Goal: Information Seeking & Learning: Learn about a topic

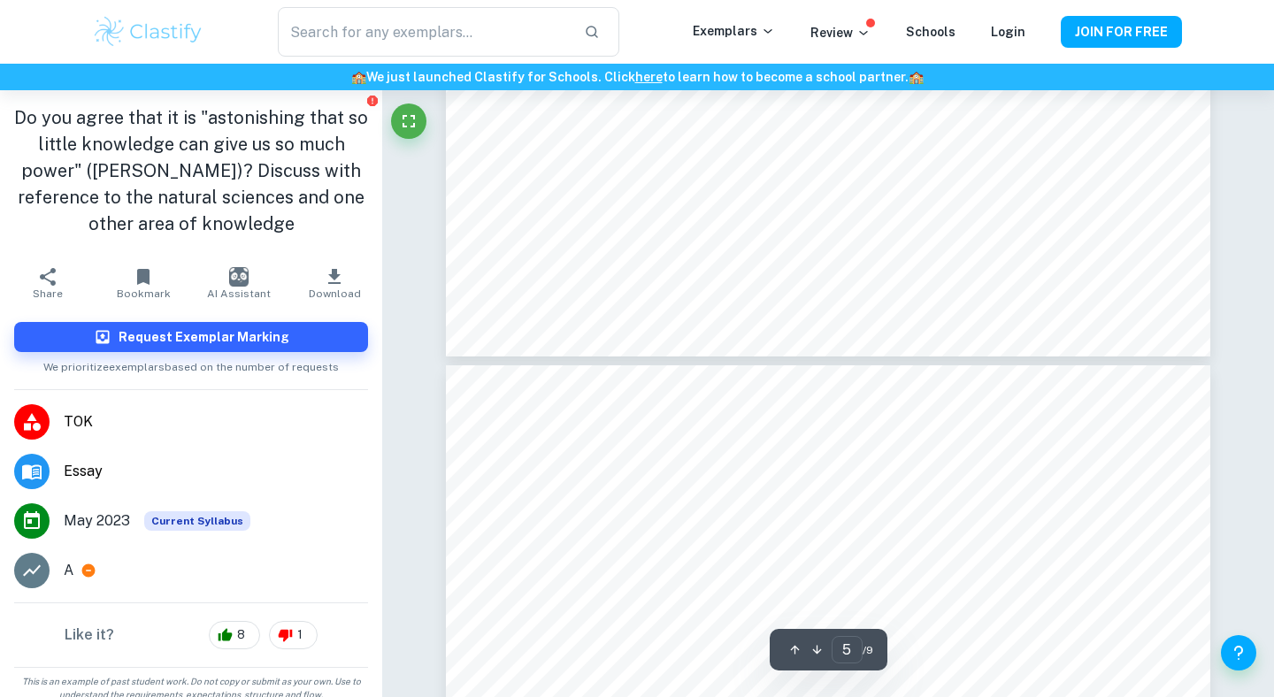
scroll to position [5442, 0]
type input "4"
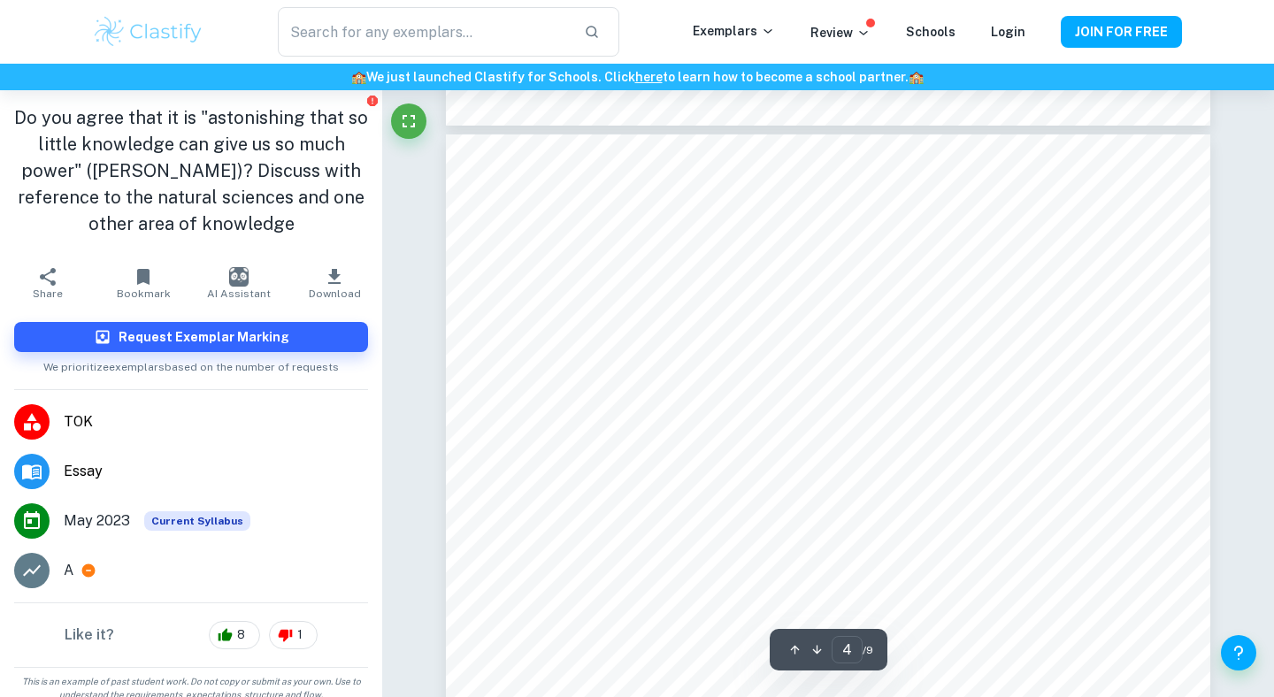
scroll to position [3489, 0]
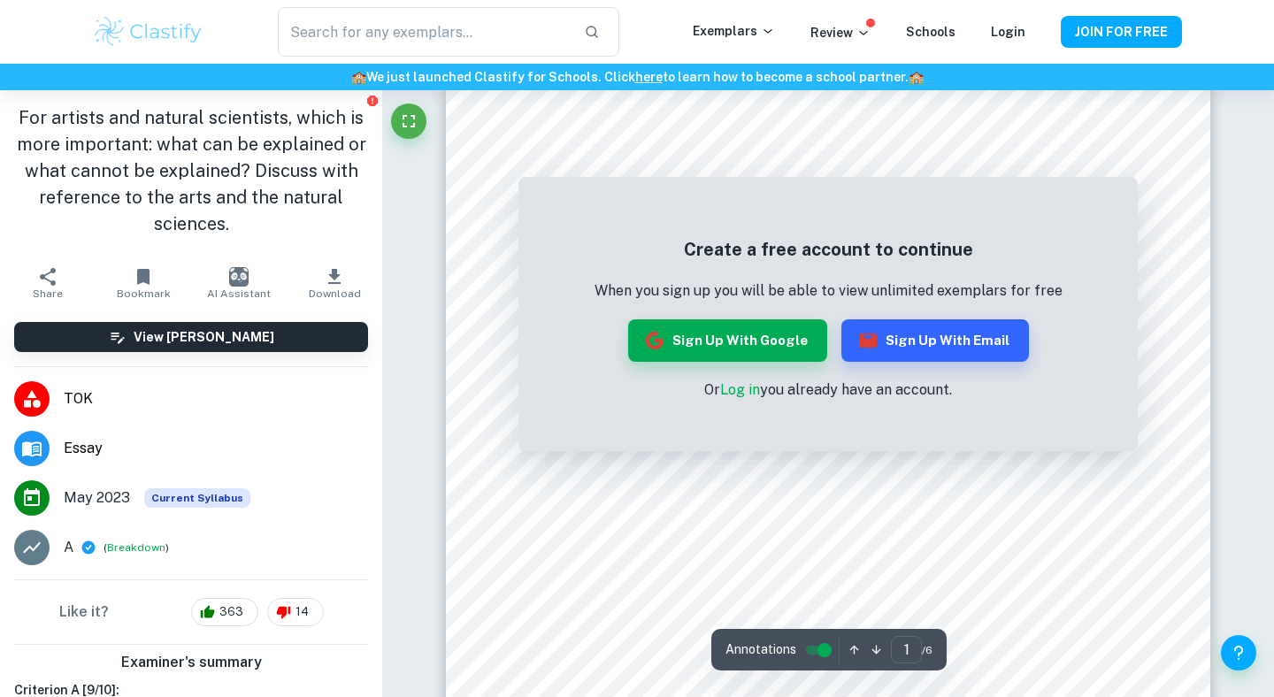
scroll to position [310, 0]
